Goal: Information Seeking & Learning: Find specific page/section

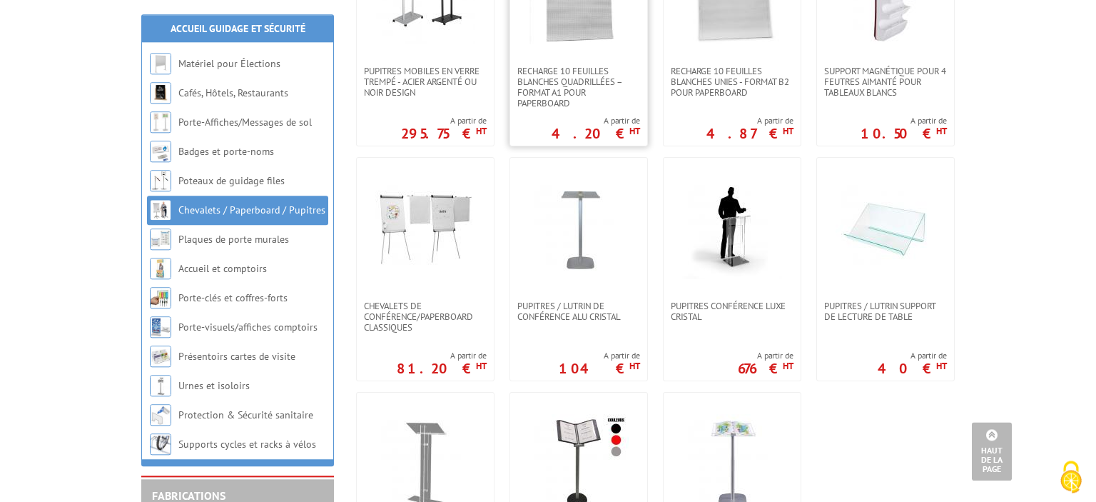
scroll to position [1142, 0]
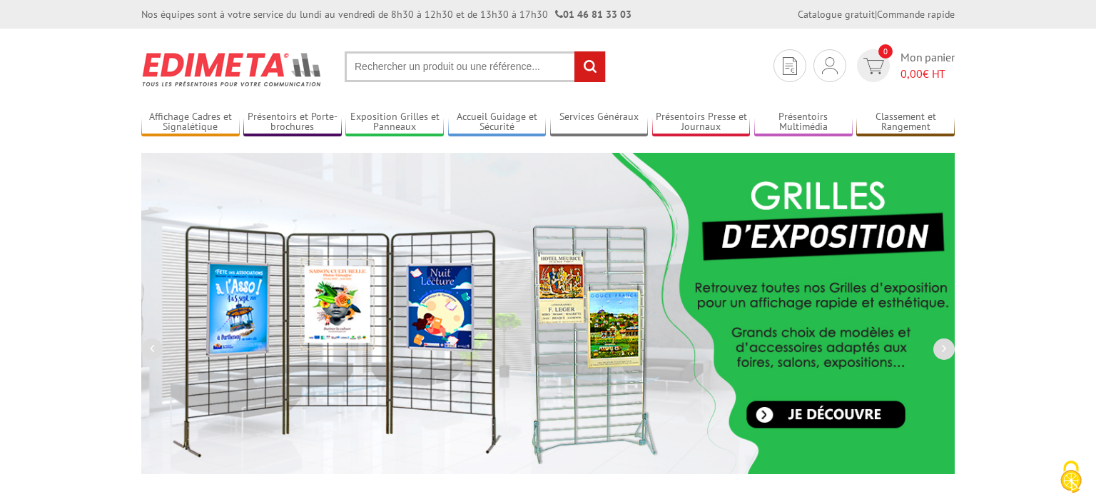
click at [478, 54] on input "text" at bounding box center [475, 66] width 261 height 31
type input "cartel"
click at [575, 51] on input "rechercher" at bounding box center [590, 66] width 31 height 31
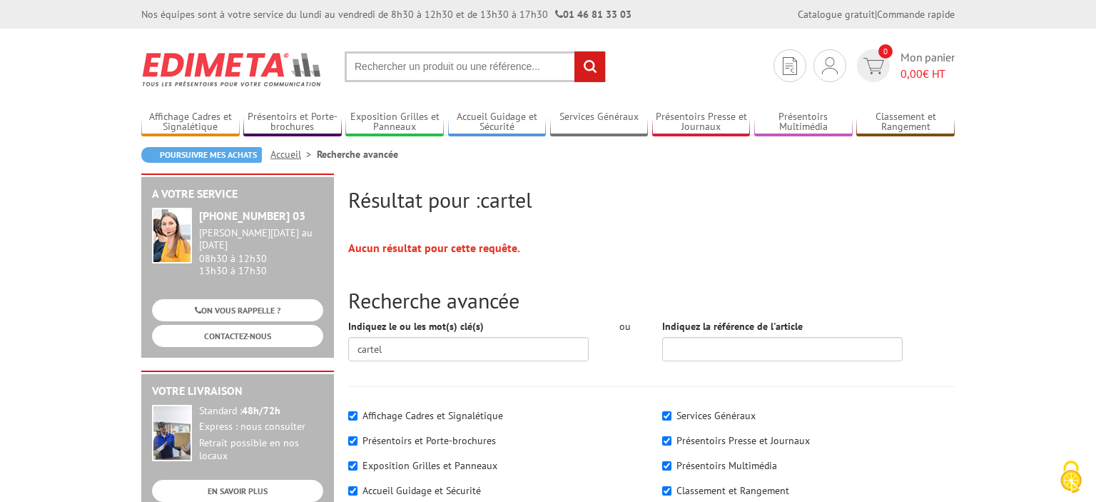
click at [401, 64] on input "text" at bounding box center [475, 66] width 261 height 31
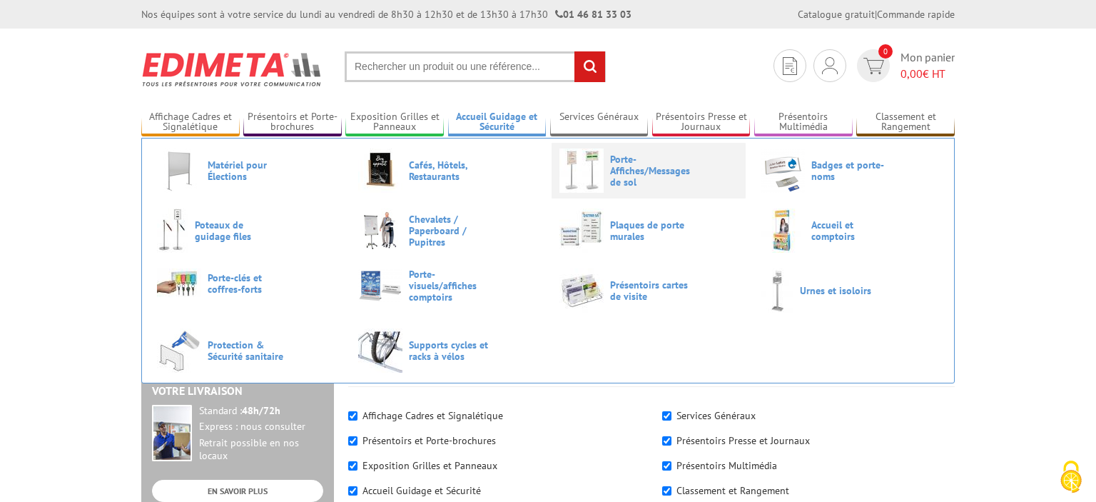
click at [621, 176] on span "Porte-Affiches/Messages de sol" at bounding box center [653, 170] width 86 height 34
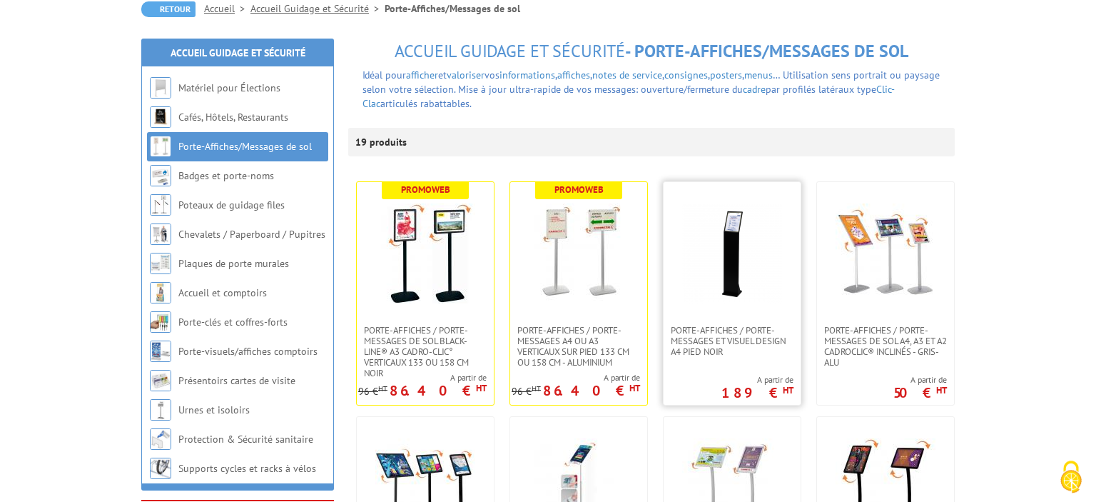
scroll to position [146, 0]
click at [739, 315] on link at bounding box center [732, 253] width 137 height 143
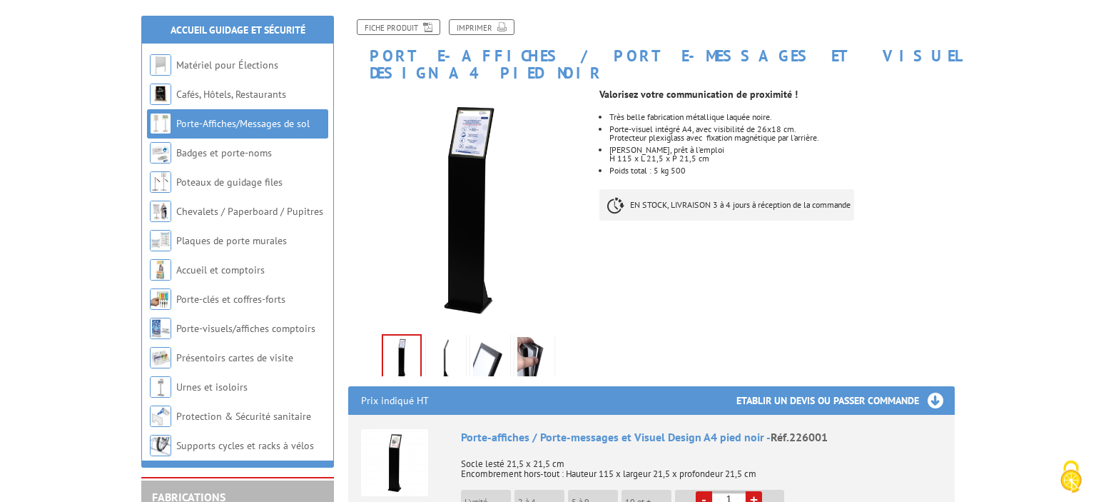
scroll to position [274, 0]
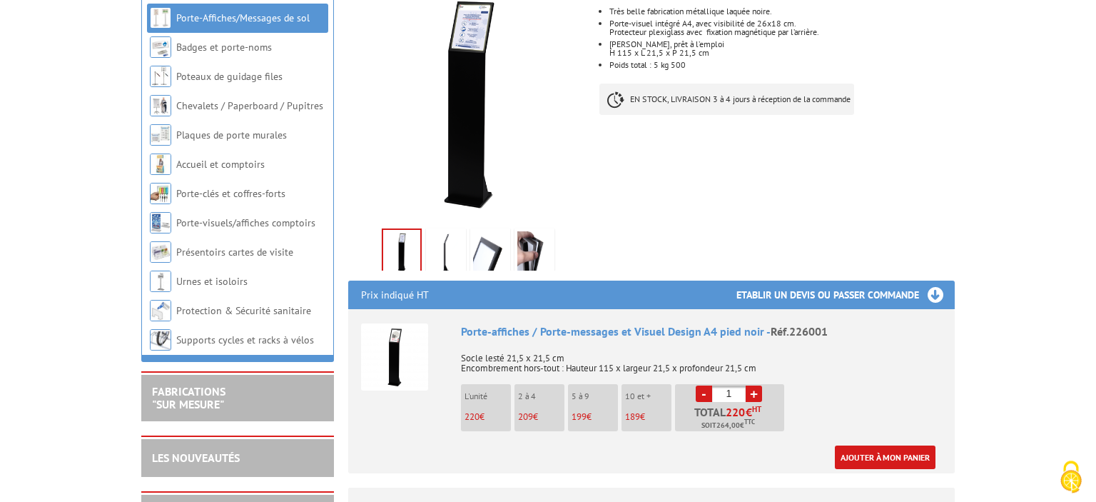
click at [530, 235] on img at bounding box center [534, 253] width 34 height 44
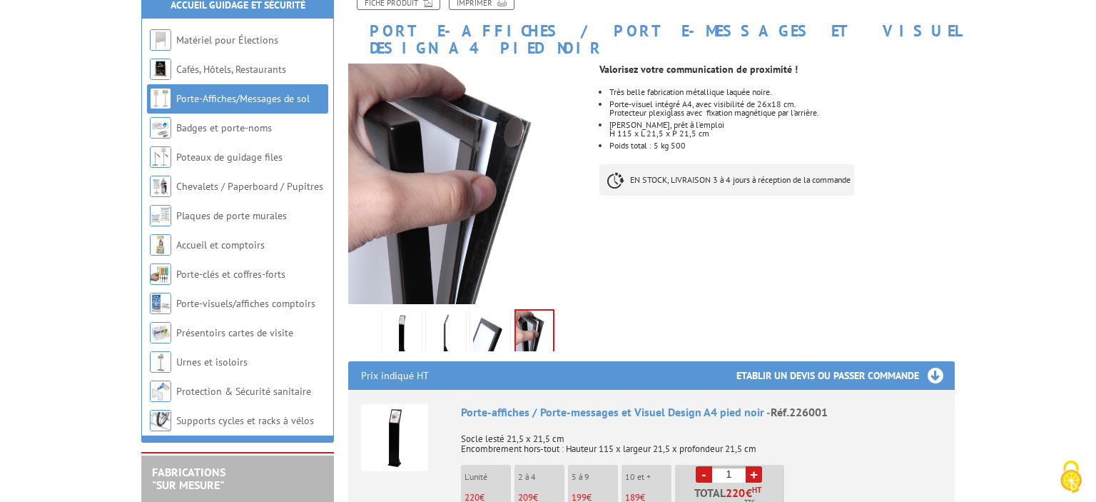
scroll to position [193, 0]
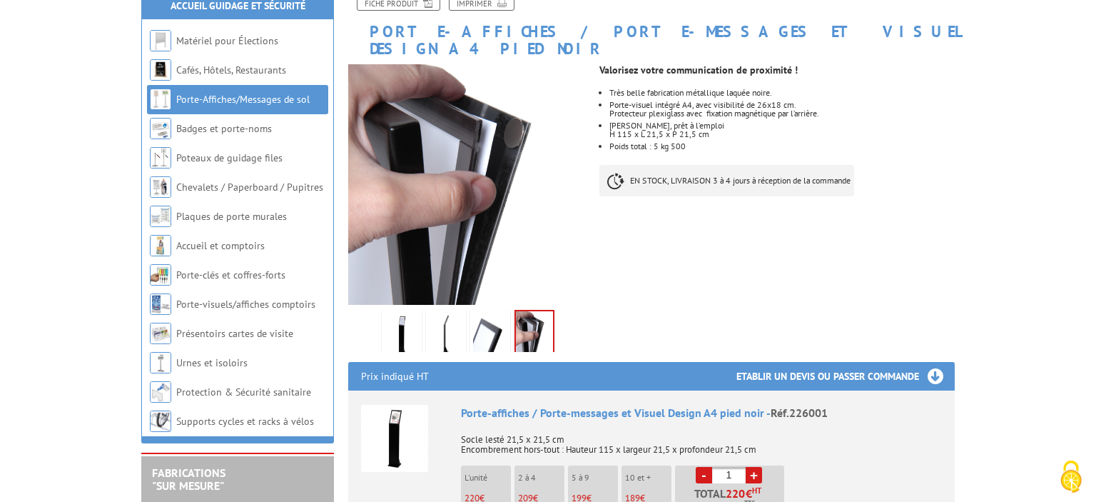
click at [500, 315] on img at bounding box center [490, 335] width 34 height 44
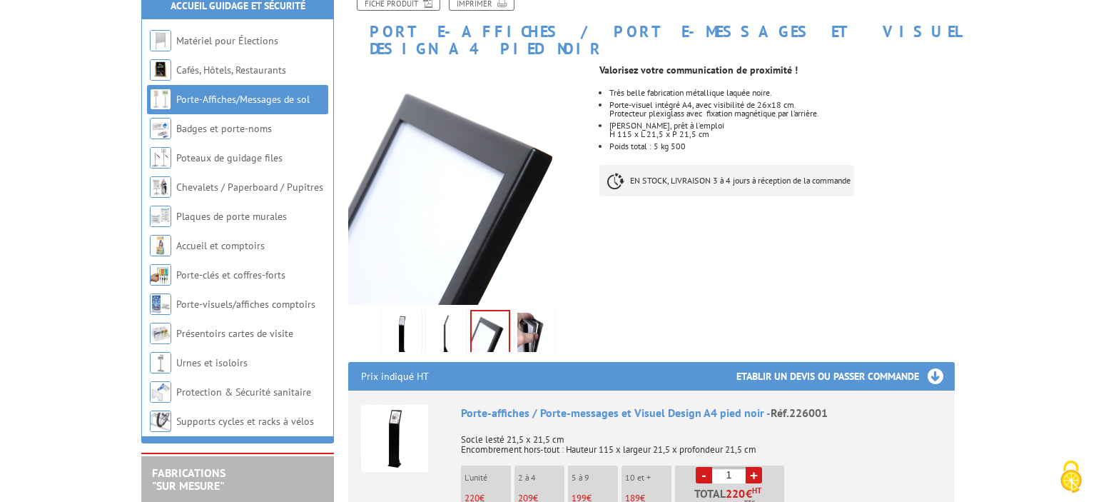
click at [544, 313] on img at bounding box center [534, 335] width 34 height 44
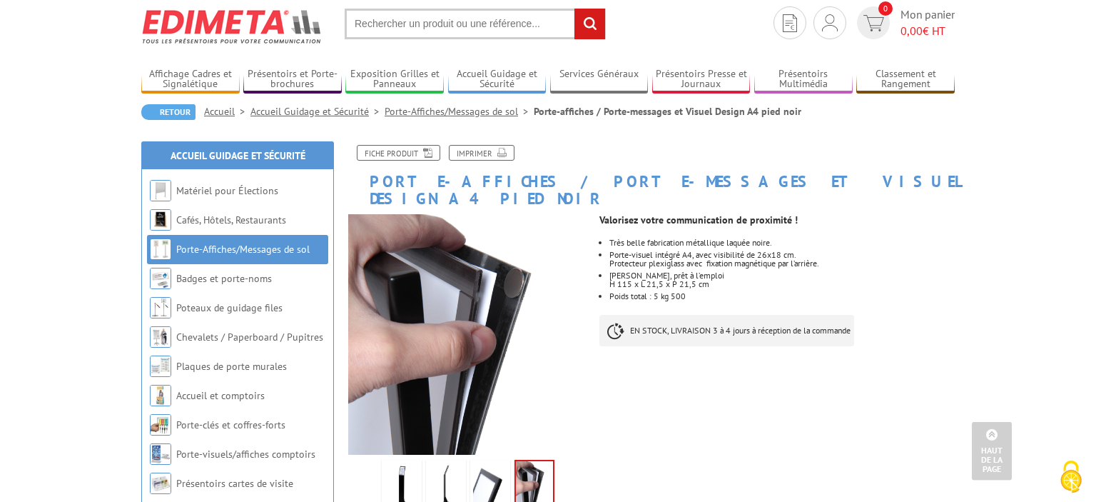
scroll to position [0, 0]
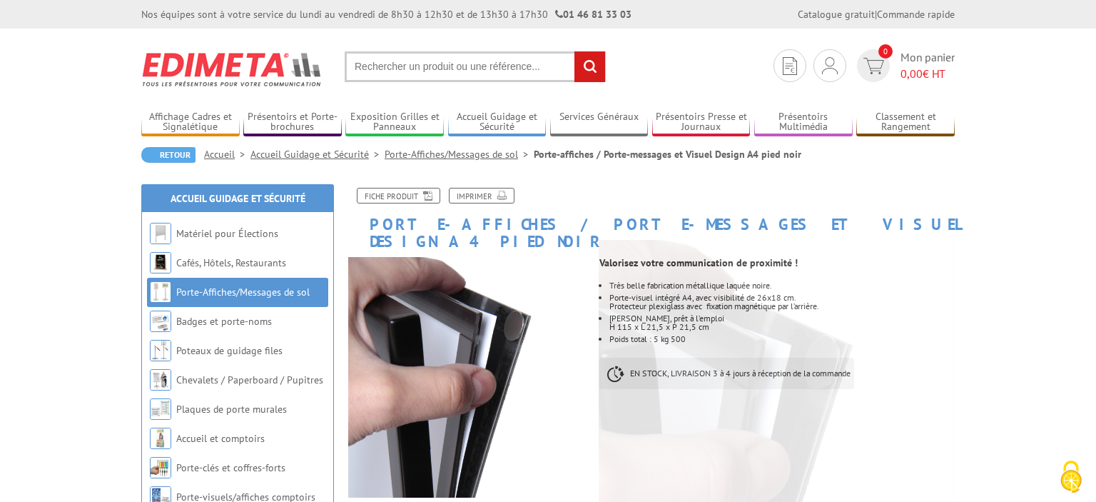
click at [472, 61] on input "text" at bounding box center [475, 66] width 261 height 31
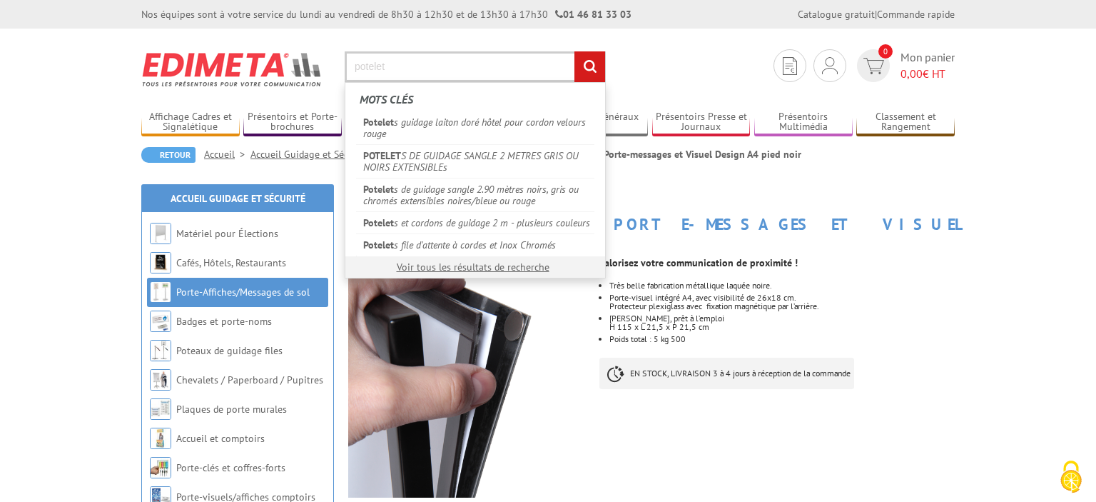
type input "potelet"
click at [575, 51] on input "rechercher" at bounding box center [590, 66] width 31 height 31
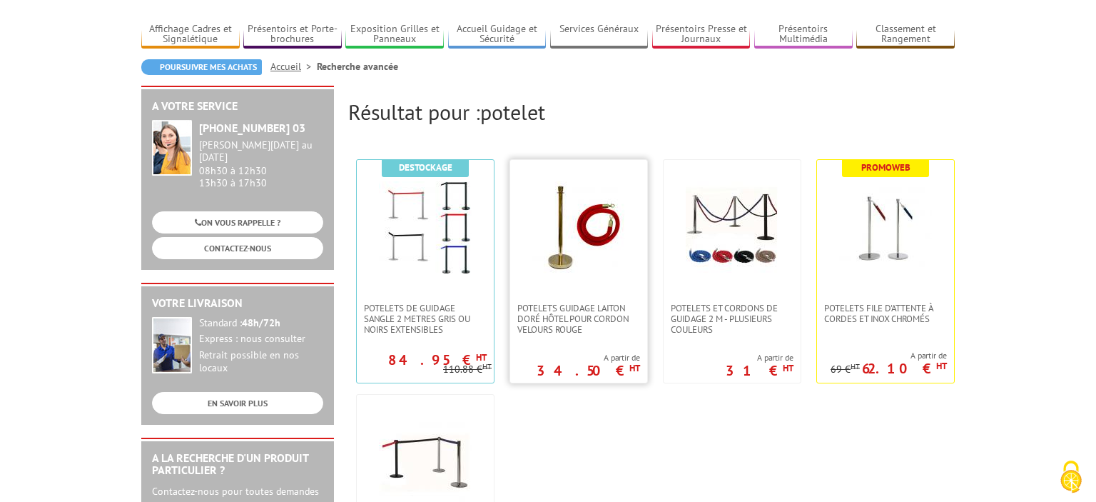
scroll to position [88, 0]
click at [567, 326] on span "Potelets guidage laiton doré hôtel pour cordon velours rouge" at bounding box center [578, 318] width 123 height 32
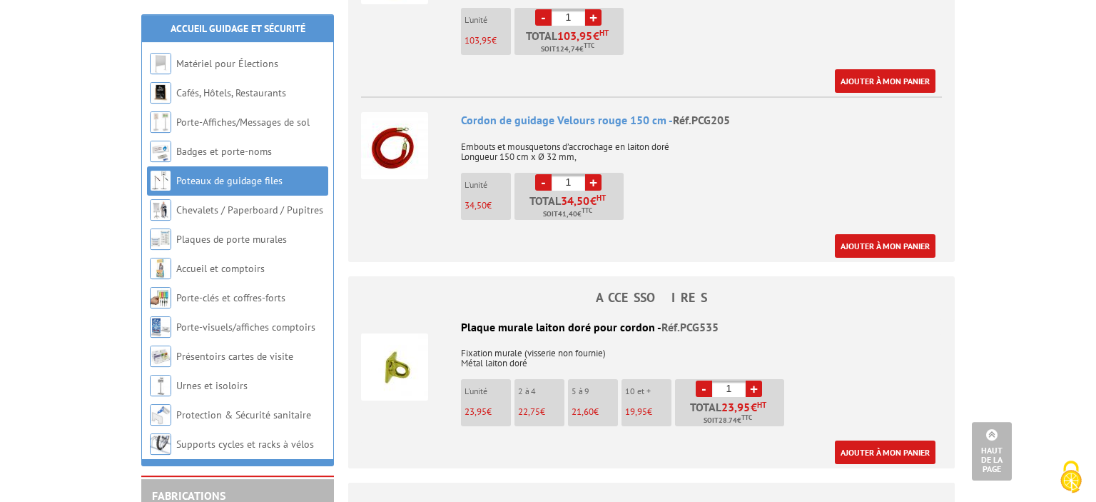
scroll to position [648, 0]
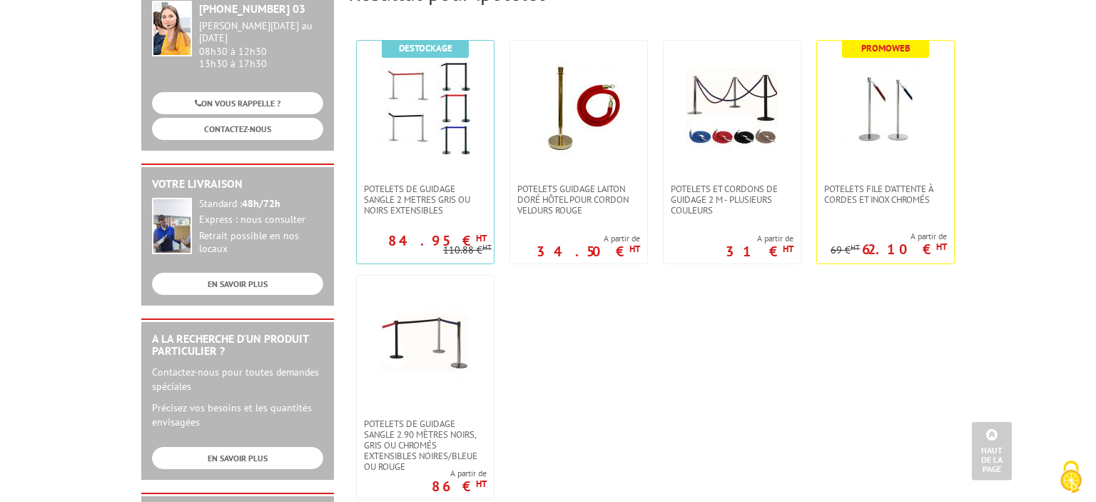
scroll to position [167, 0]
